Goal: Task Accomplishment & Management: Use online tool/utility

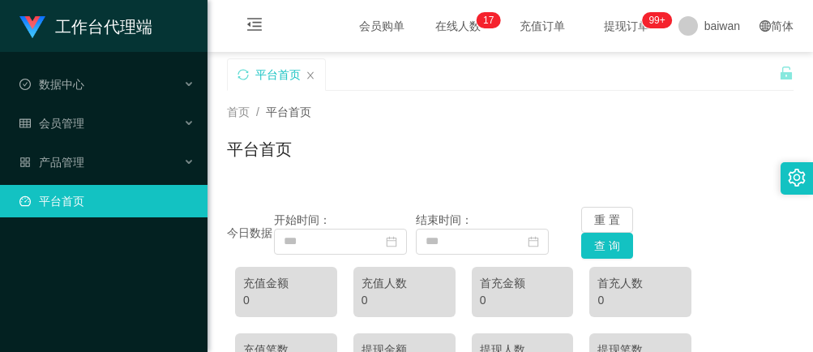
click at [637, 33] on span "提现订单 99+" at bounding box center [627, 26] width 84 height 52
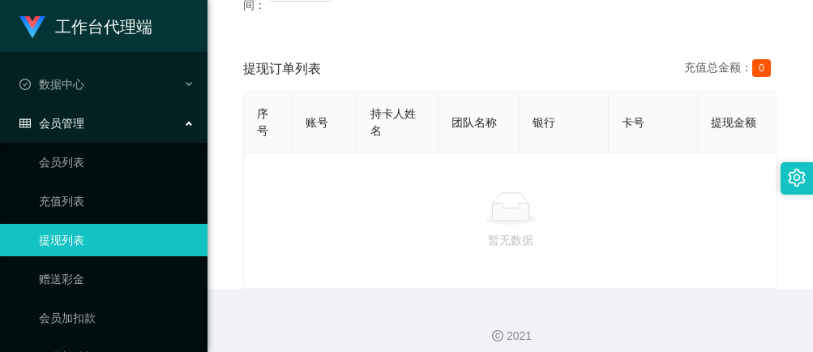
scroll to position [349, 0]
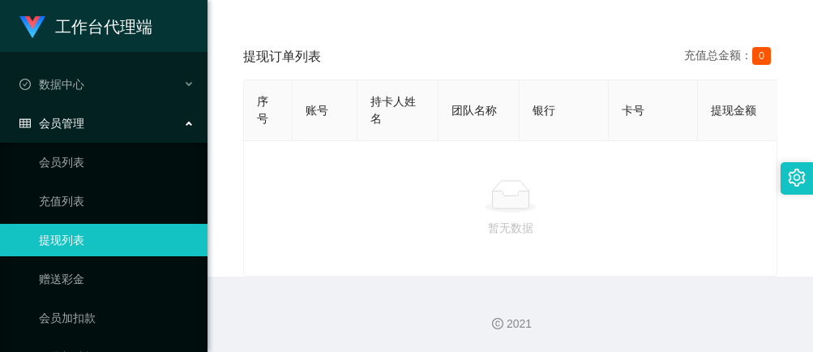
drag, startPoint x: 360, startPoint y: 140, endPoint x: 478, endPoint y: 152, distance: 119.0
click at [478, 152] on div "暂无数据" at bounding box center [510, 208] width 534 height 136
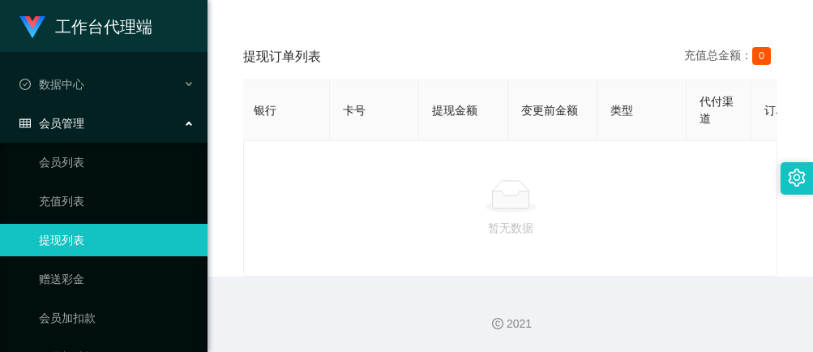
scroll to position [0, 284]
click at [109, 117] on div "会员管理" at bounding box center [104, 123] width 208 height 32
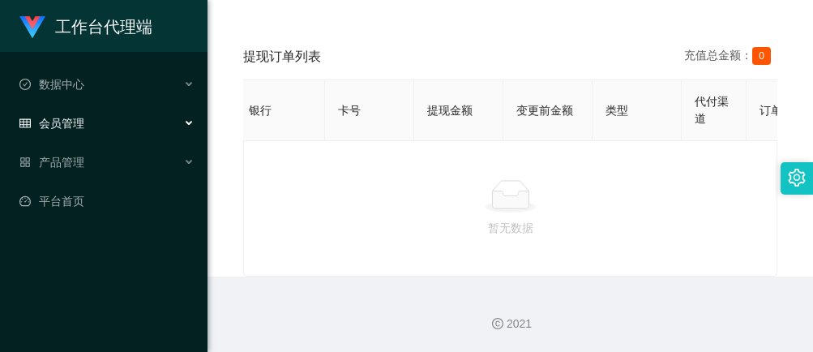
click at [109, 117] on div "会员管理" at bounding box center [104, 123] width 208 height 32
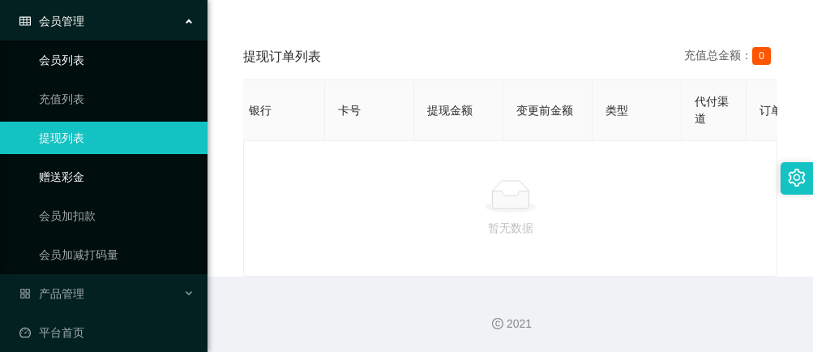
scroll to position [108, 0]
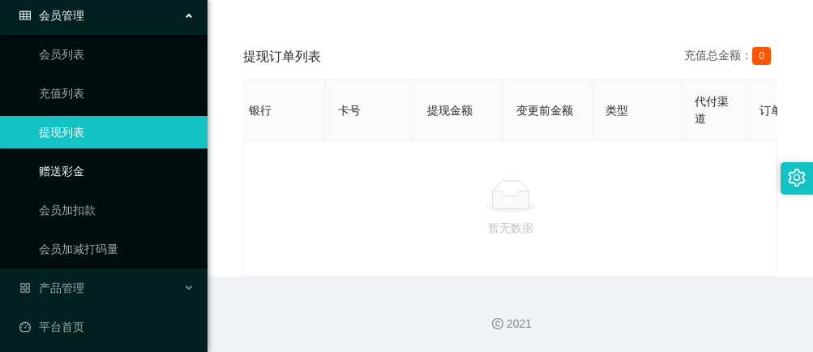
click at [110, 174] on link "赠送彩金" at bounding box center [117, 171] width 156 height 32
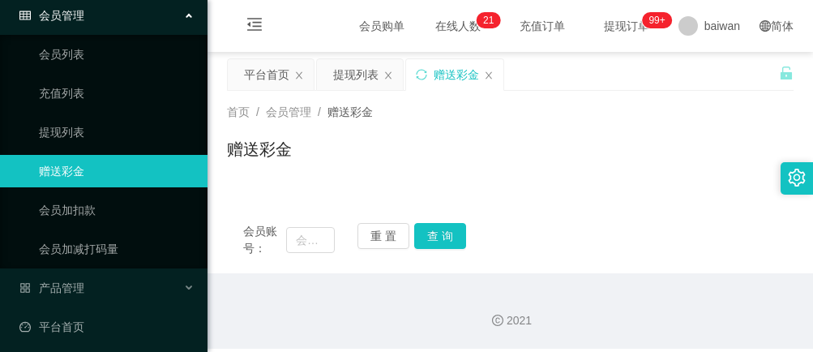
click at [549, 111] on div "首页 / 会员管理 / 赠送彩金 /" at bounding box center [510, 112] width 567 height 17
click at [249, 141] on h1 "赠送彩金" at bounding box center [259, 149] width 65 height 24
click at [278, 152] on h1 "赠送彩金" at bounding box center [259, 149] width 65 height 24
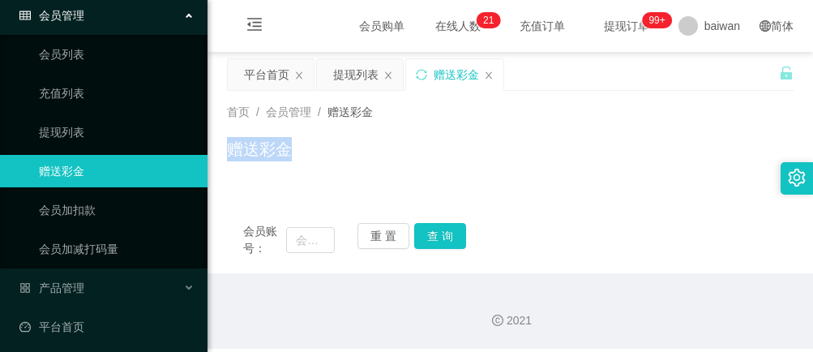
click at [278, 152] on h1 "赠送彩金" at bounding box center [259, 149] width 65 height 24
click at [324, 237] on input "text" at bounding box center [310, 240] width 49 height 26
click at [442, 200] on div "会员账号： 重 置 查 询 会员账号 会员姓名 账号余额 操作类型 彩金加款 彩金扣款 金额 确 定" at bounding box center [510, 230] width 567 height 86
